Goal: Information Seeking & Learning: Learn about a topic

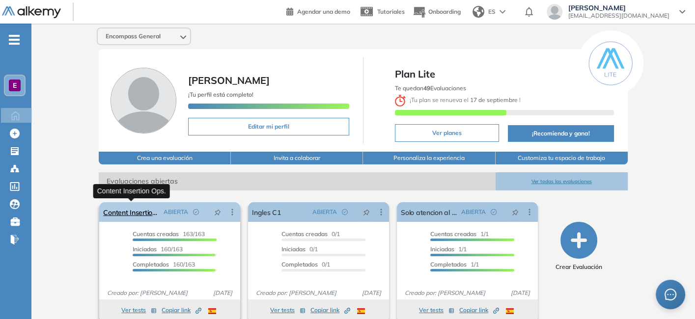
click at [131, 214] on link "Content Insertion Ops." at bounding box center [131, 212] width 56 height 20
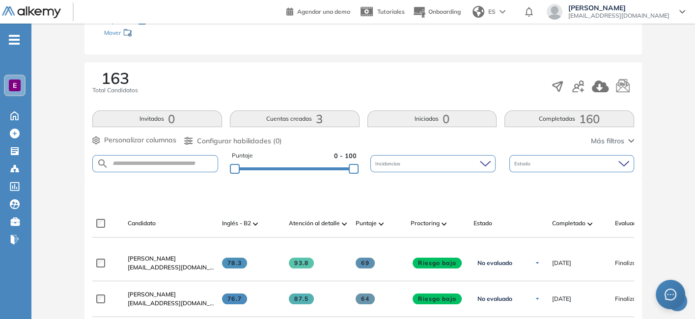
scroll to position [124, 0]
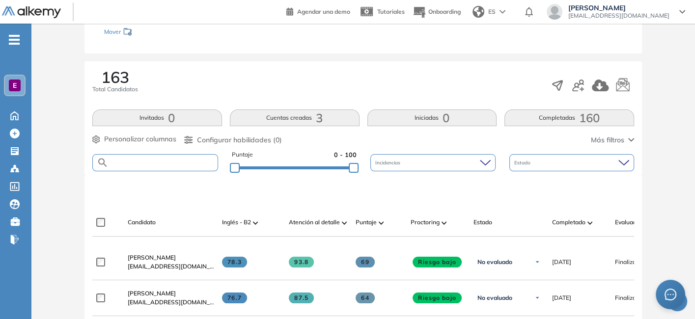
click at [151, 161] on input "text" at bounding box center [163, 162] width 109 height 7
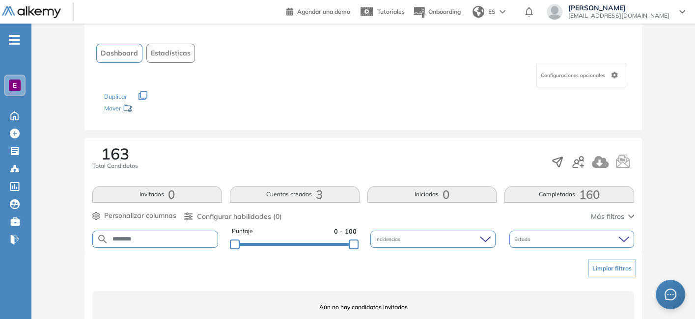
scroll to position [87, 0]
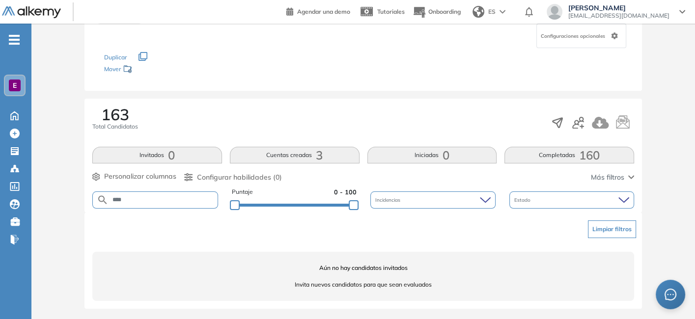
type input "****"
click at [16, 80] on div "E" at bounding box center [15, 86] width 12 height 12
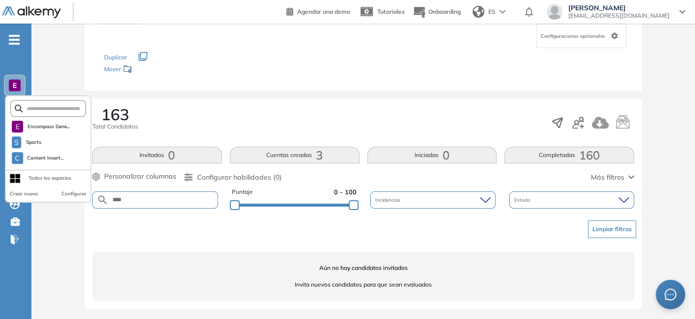
click at [18, 79] on div "E" at bounding box center [15, 86] width 20 height 20
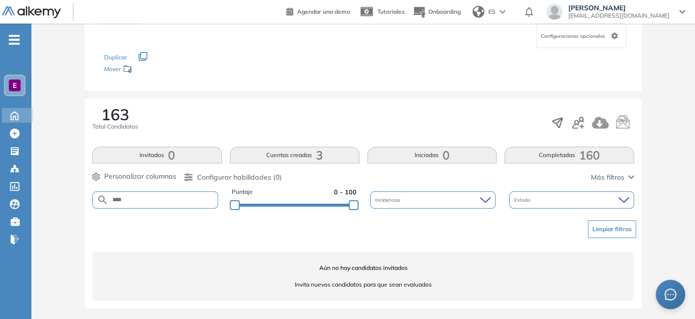
click at [15, 108] on div at bounding box center [14, 114] width 17 height 13
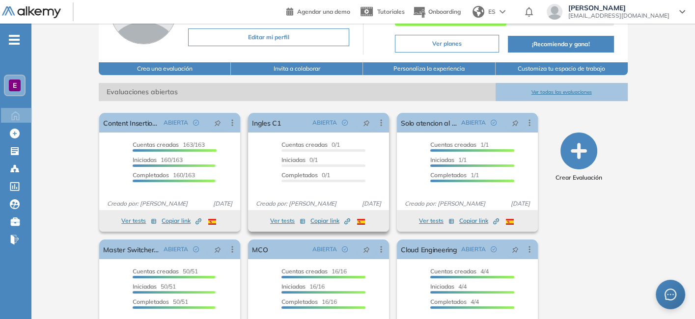
scroll to position [139, 0]
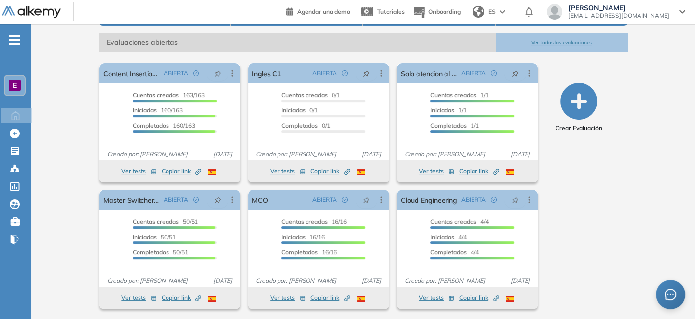
click at [555, 37] on button "Ver todas las evaluaciones" at bounding box center [561, 42] width 132 height 18
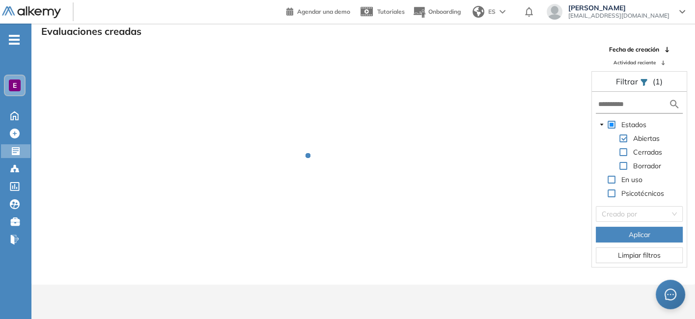
scroll to position [24, 0]
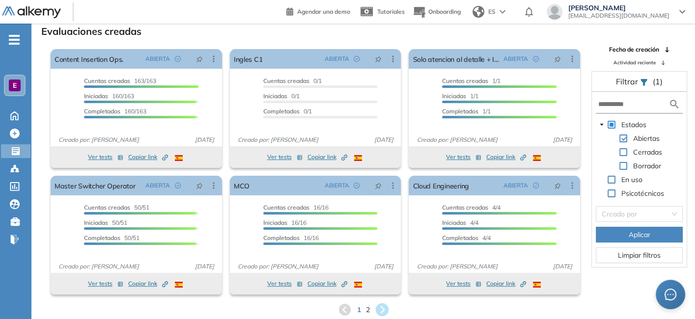
click at [375, 300] on icon at bounding box center [382, 310] width 16 height 16
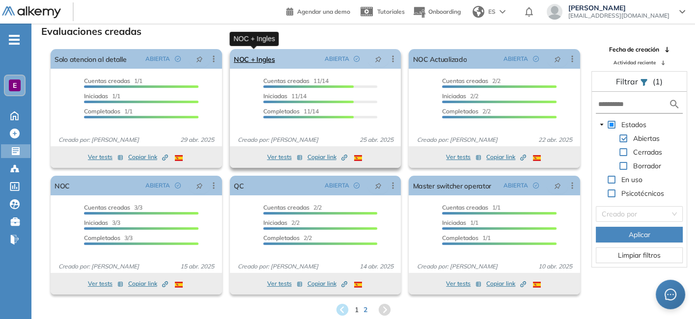
click at [248, 59] on link "NOC + Ingles" at bounding box center [254, 59] width 41 height 20
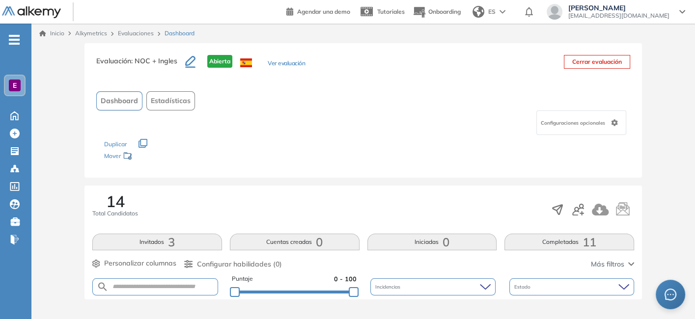
scroll to position [48, 0]
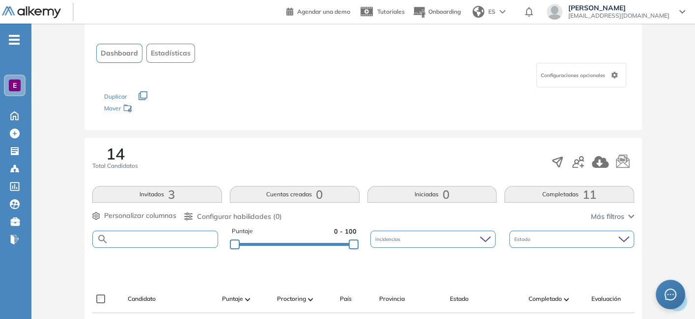
click at [161, 239] on input "text" at bounding box center [163, 239] width 109 height 7
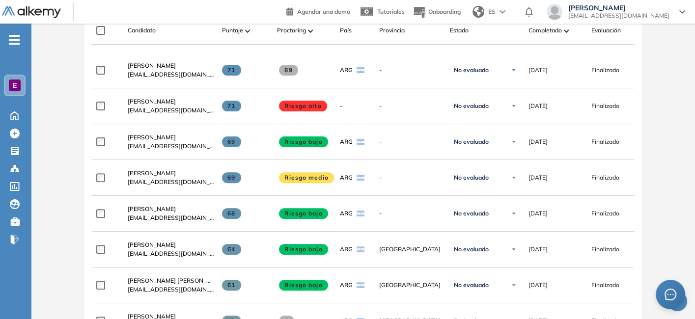
scroll to position [316, 0]
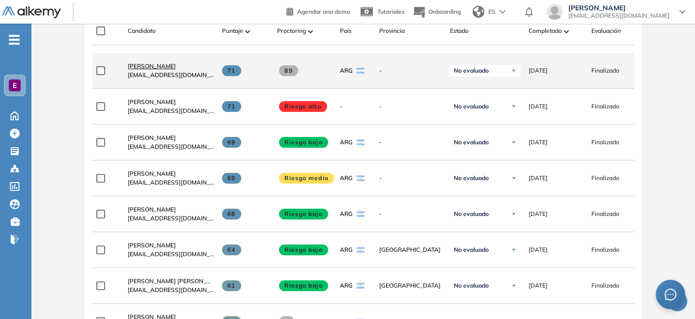
type input "****"
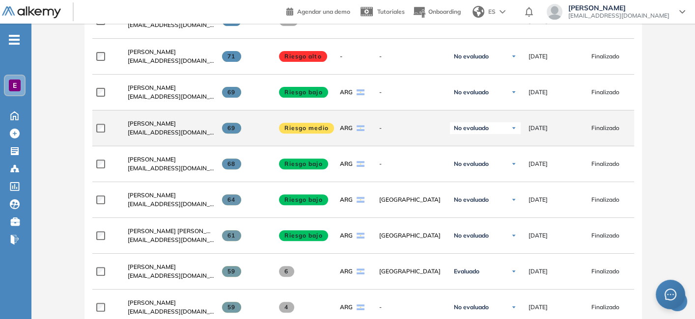
scroll to position [293, 0]
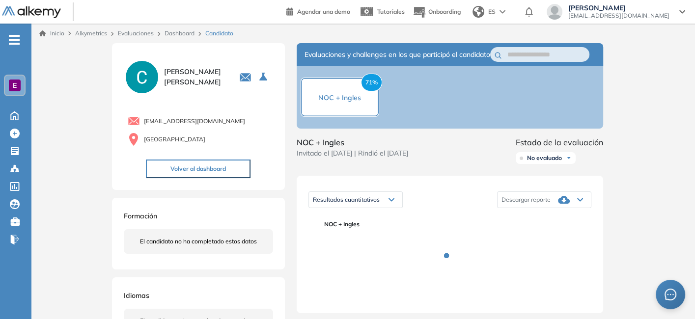
drag, startPoint x: 200, startPoint y: 190, endPoint x: 79, endPoint y: 184, distance: 121.9
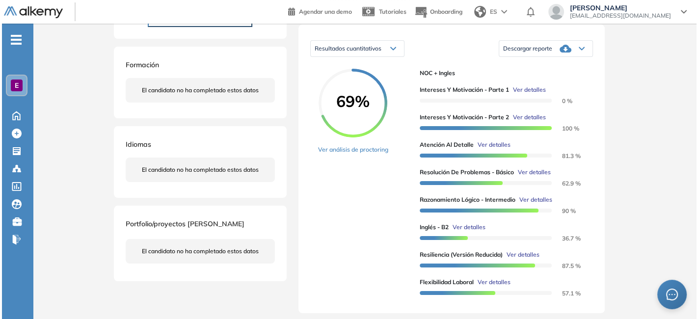
scroll to position [152, 0]
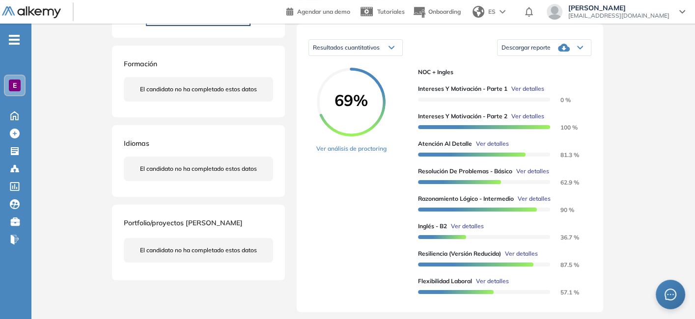
click at [469, 231] on span "Ver detalles" at bounding box center [467, 226] width 33 height 9
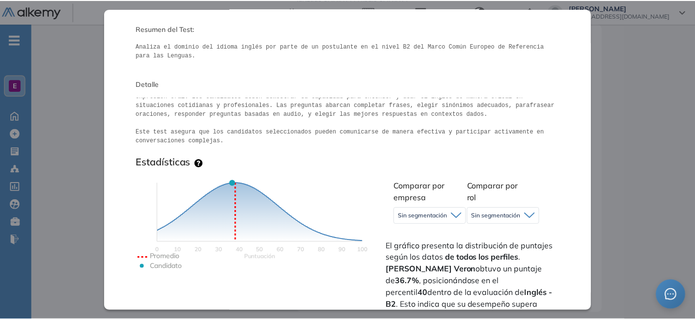
scroll to position [0, 0]
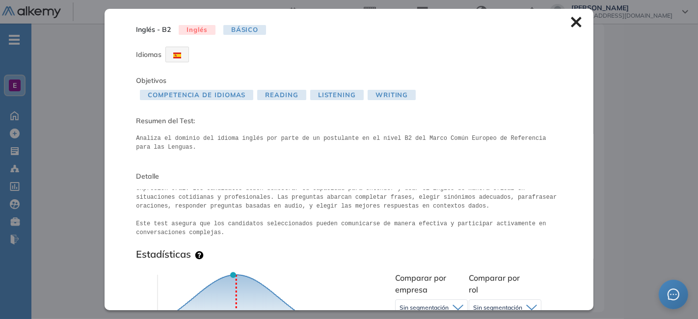
click at [571, 25] on icon at bounding box center [576, 22] width 10 height 10
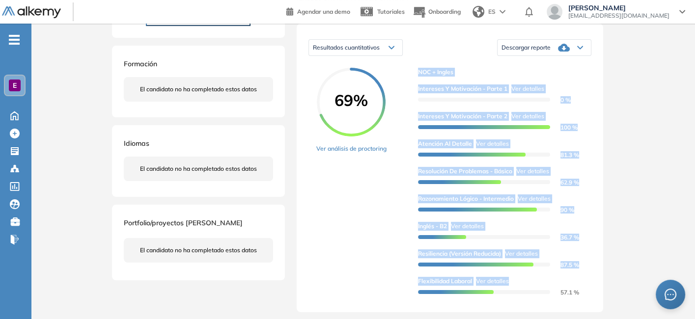
drag, startPoint x: 415, startPoint y: 81, endPoint x: 579, endPoint y: 302, distance: 275.4
click at [579, 300] on div "69% Ver análisis de proctoring NOC + Ingles Intereses y Motivación - Parte 1 Ve…" at bounding box center [449, 184] width 283 height 233
click at [579, 297] on div "Flexibilidad Laboral Ver detalles 57.1 %" at bounding box center [500, 287] width 165 height 20
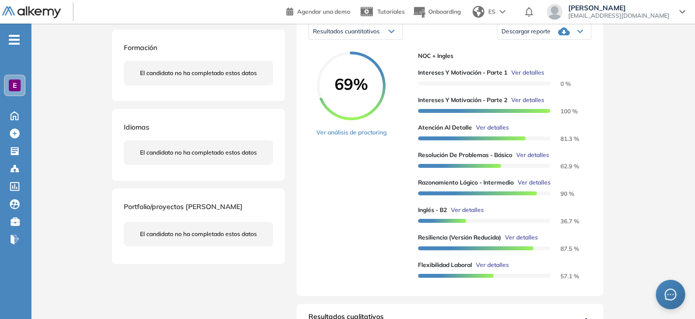
scroll to position [162, 0]
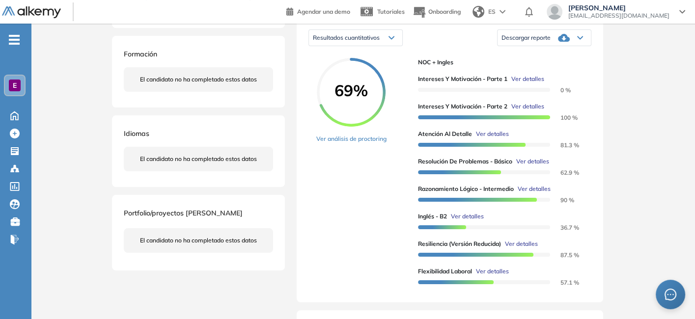
click at [580, 287] on div "Flexibilidad Laboral Ver detalles 57.1 %" at bounding box center [500, 277] width 165 height 20
